Goal: Task Accomplishment & Management: Use online tool/utility

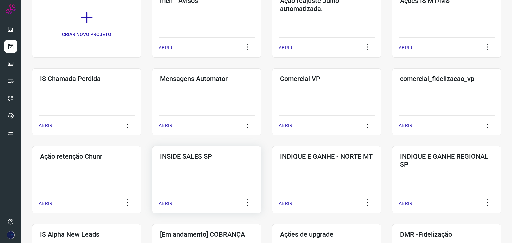
scroll to position [67, 0]
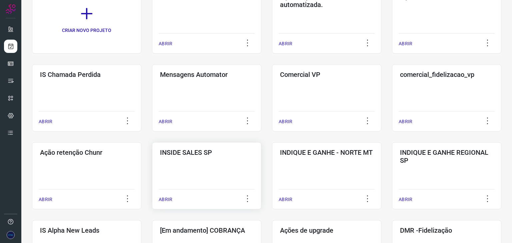
click at [161, 195] on div "ABRIR" at bounding box center [207, 197] width 96 height 17
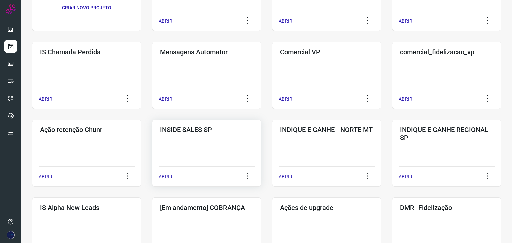
scroll to position [0, 0]
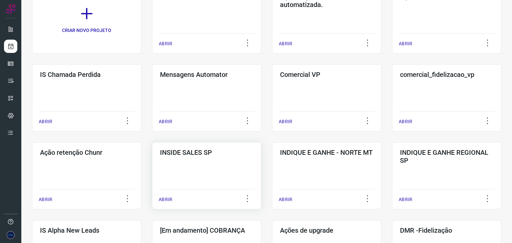
click at [165, 199] on p "ABRIR" at bounding box center [166, 199] width 14 height 7
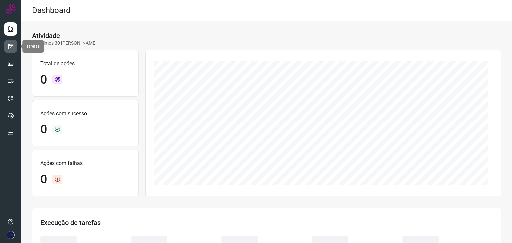
click at [10, 49] on icon at bounding box center [10, 46] width 7 height 7
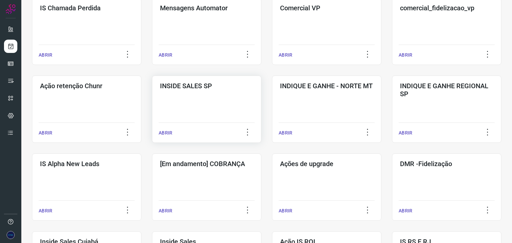
click at [165, 132] on p "ABRIR" at bounding box center [166, 133] width 14 height 7
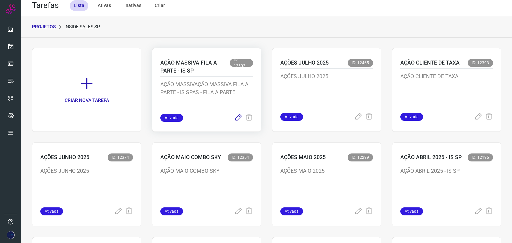
click at [238, 118] on icon at bounding box center [238, 118] width 8 height 8
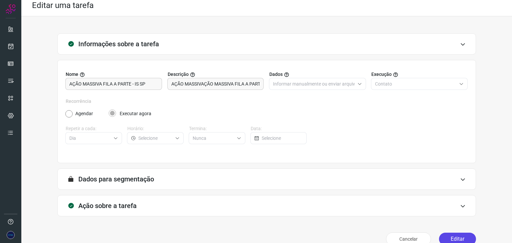
click at [455, 235] on button "Editar" at bounding box center [457, 239] width 37 height 13
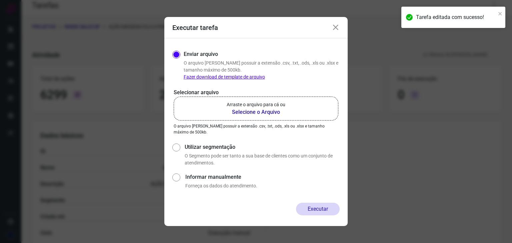
click at [258, 112] on b "Selecione o Arquivo" at bounding box center [256, 112] width 59 height 8
click at [0, 0] on input "Arraste o arquivo para cá ou Selecione o Arquivo" at bounding box center [0, 0] width 0 height 0
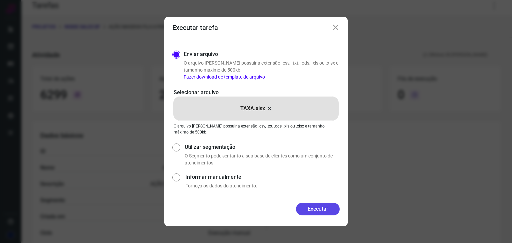
click at [328, 209] on button "Executar" at bounding box center [318, 209] width 44 height 13
